Goal: Check status: Check status

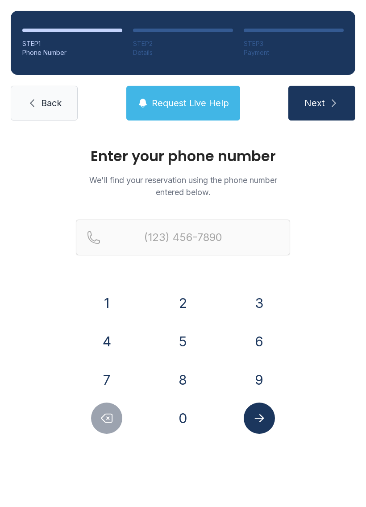
click at [257, 382] on button "9" at bounding box center [259, 379] width 31 height 31
click at [189, 407] on button "0" at bounding box center [182, 418] width 31 height 31
click at [111, 338] on button "4" at bounding box center [106, 341] width 31 height 31
click at [187, 377] on button "8" at bounding box center [182, 379] width 31 height 31
click at [179, 345] on button "5" at bounding box center [182, 341] width 31 height 31
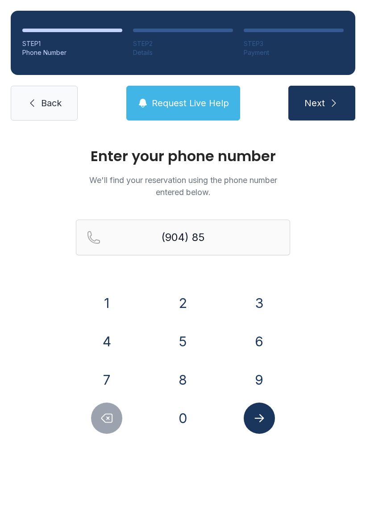
click at [264, 377] on button "9" at bounding box center [259, 379] width 31 height 31
click at [258, 385] on button "9" at bounding box center [259, 379] width 31 height 31
click at [262, 387] on button "9" at bounding box center [259, 379] width 31 height 31
click at [182, 340] on button "5" at bounding box center [182, 341] width 31 height 31
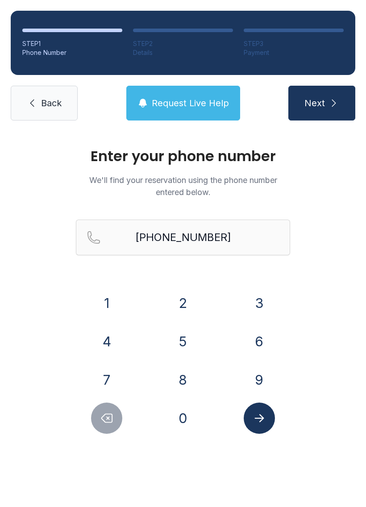
click at [265, 420] on icon "Submit lookup form" at bounding box center [259, 418] width 13 height 13
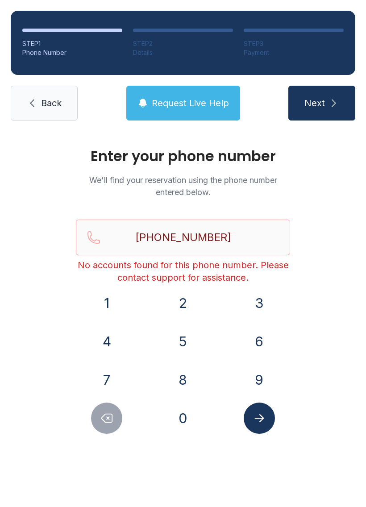
click at [104, 411] on button "Delete number" at bounding box center [106, 418] width 31 height 31
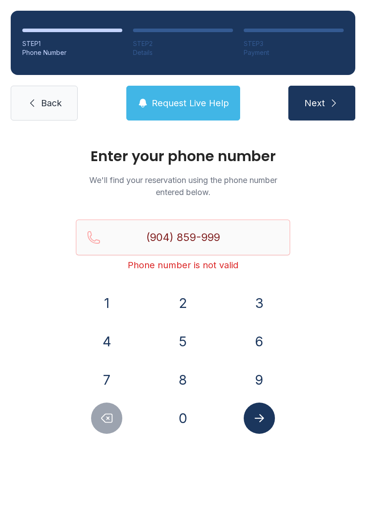
click at [103, 411] on button "Delete number" at bounding box center [106, 418] width 31 height 31
click at [93, 412] on button "Delete number" at bounding box center [106, 418] width 31 height 31
click at [94, 410] on button "Delete number" at bounding box center [106, 418] width 31 height 31
click at [92, 408] on div at bounding box center [107, 418] width 62 height 31
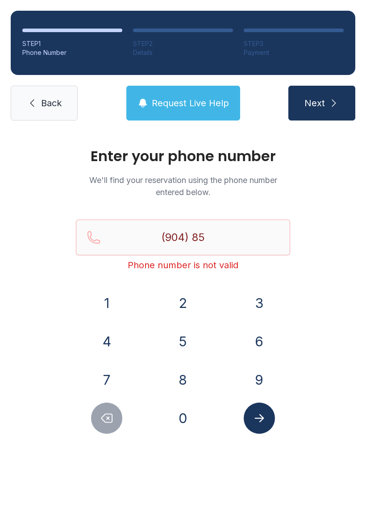
click at [100, 405] on button "Delete number" at bounding box center [106, 418] width 31 height 31
click at [101, 404] on button "Delete number" at bounding box center [106, 418] width 31 height 31
type input "(9"
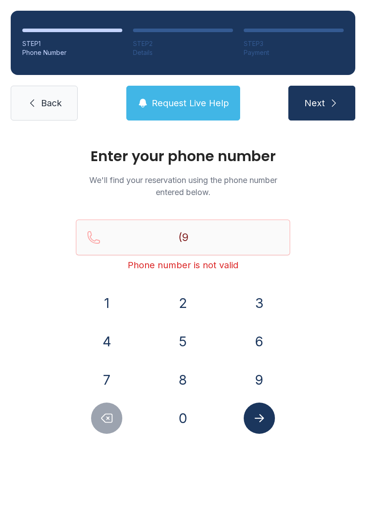
click at [103, 408] on button "Delete number" at bounding box center [106, 418] width 31 height 31
click at [175, 380] on button "8" at bounding box center [182, 379] width 31 height 31
click at [259, 335] on button "6" at bounding box center [259, 341] width 31 height 31
click at [192, 415] on button "0" at bounding box center [182, 418] width 31 height 31
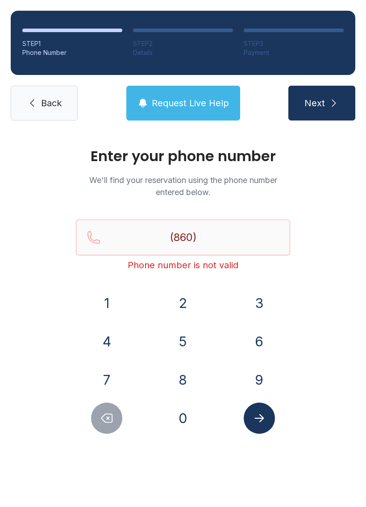
click at [264, 337] on button "6" at bounding box center [259, 341] width 31 height 31
click at [185, 300] on button "2" at bounding box center [182, 302] width 31 height 31
click at [254, 378] on button "9" at bounding box center [259, 379] width 31 height 31
click at [247, 379] on button "9" at bounding box center [259, 379] width 31 height 31
click at [189, 381] on button "8" at bounding box center [182, 379] width 31 height 31
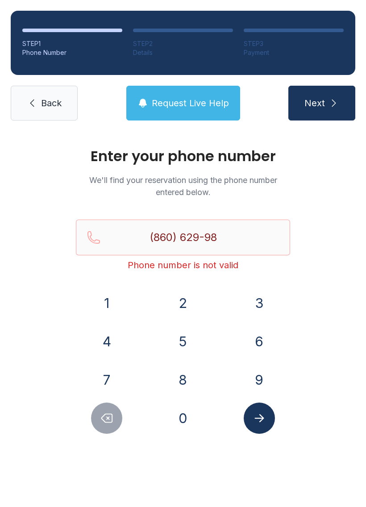
click at [253, 312] on button "3" at bounding box center [259, 302] width 31 height 31
click at [181, 424] on button "0" at bounding box center [182, 418] width 31 height 31
click at [256, 422] on icon "Submit lookup form" at bounding box center [259, 418] width 13 height 13
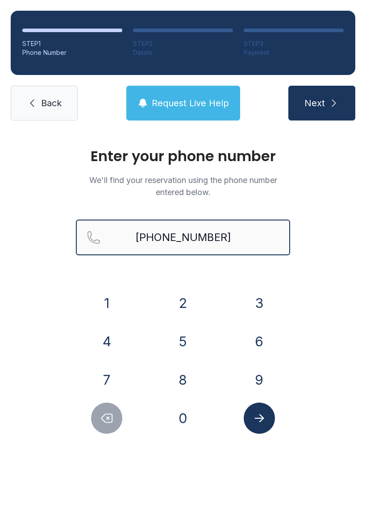
type input "[PHONE_NUMBER]"
click at [328, 105] on button "Next" at bounding box center [321, 103] width 67 height 35
